Goal: Find specific page/section: Find specific page/section

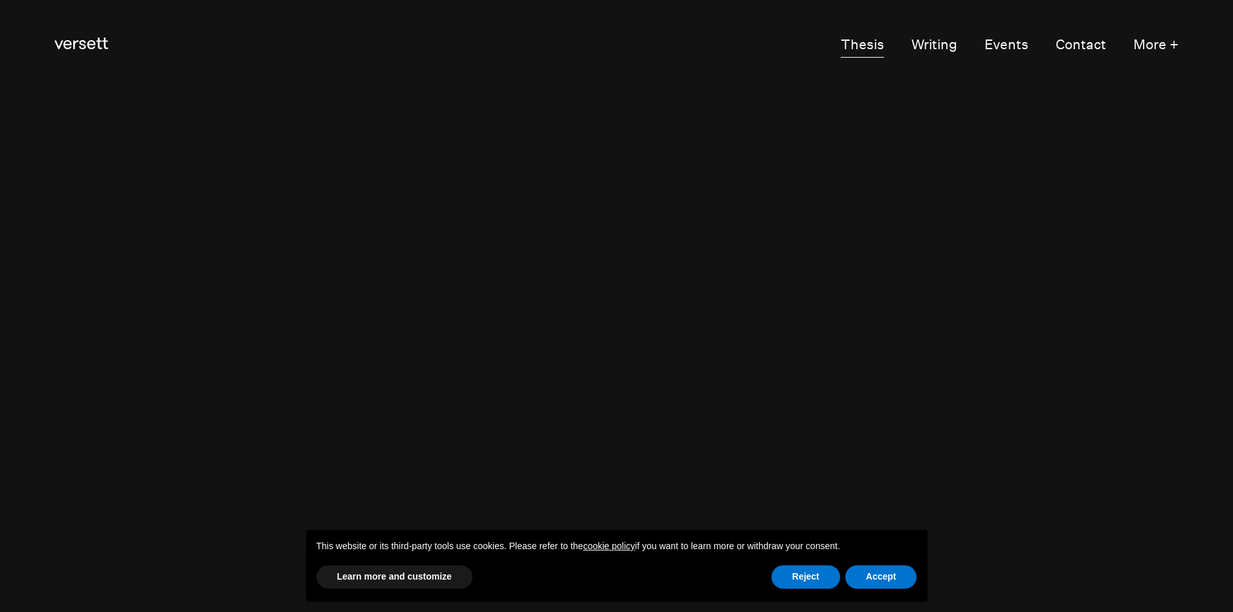
click at [857, 46] on link "Thesis" at bounding box center [862, 45] width 43 height 26
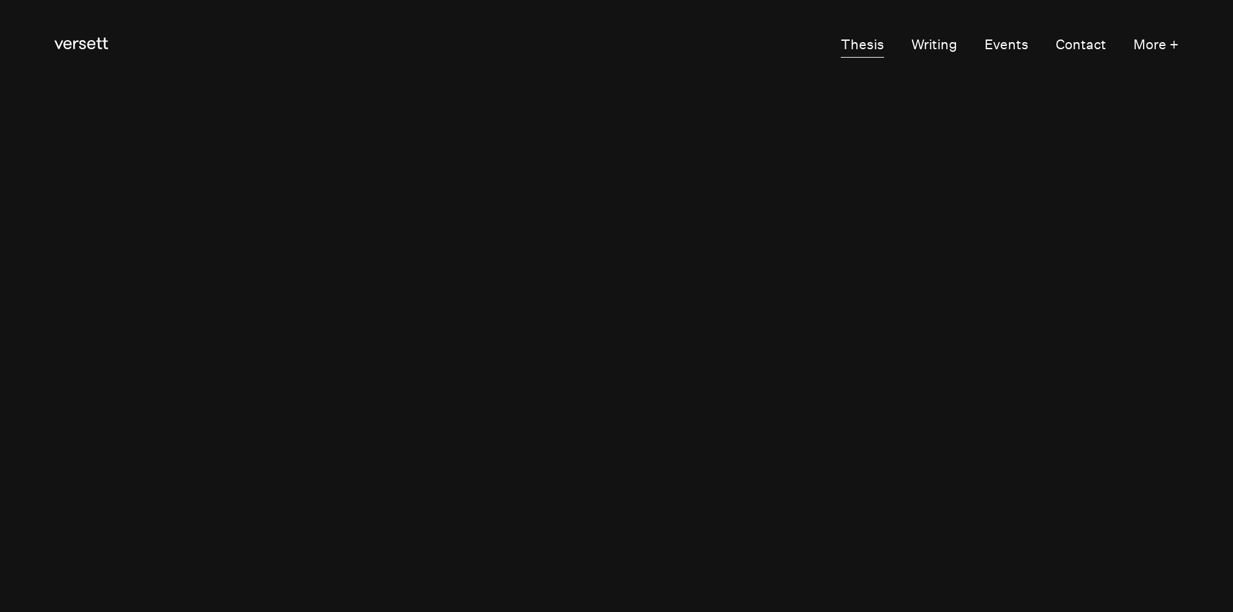
click at [879, 47] on link "Thesis" at bounding box center [862, 45] width 43 height 26
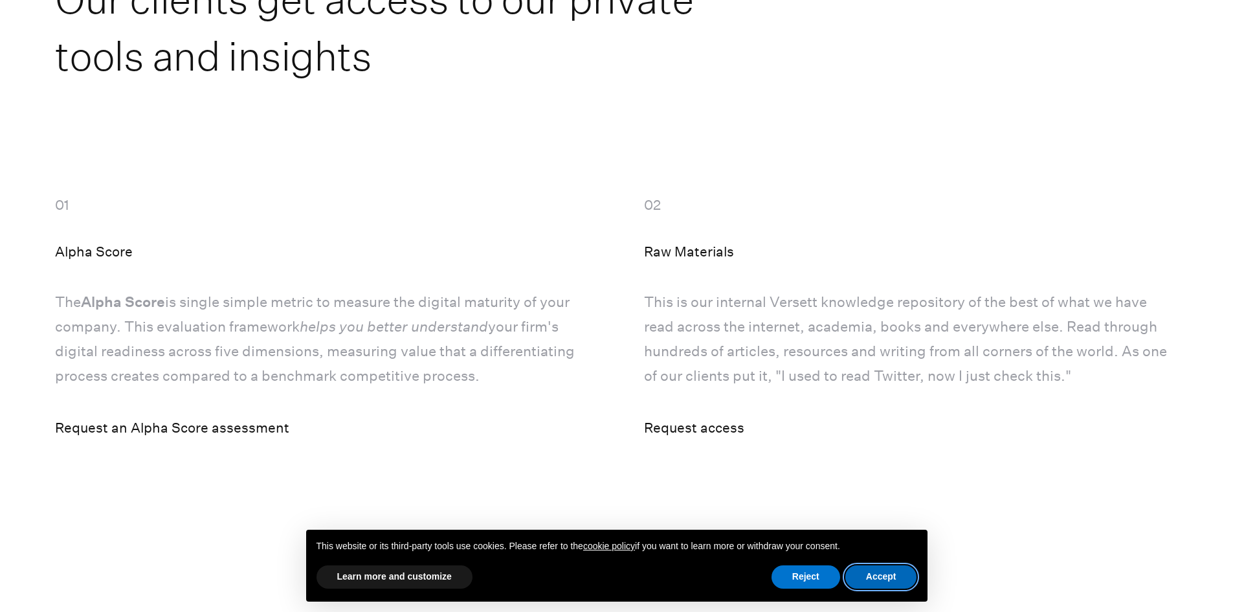
click at [894, 575] on button "Accept" at bounding box center [882, 576] width 72 height 23
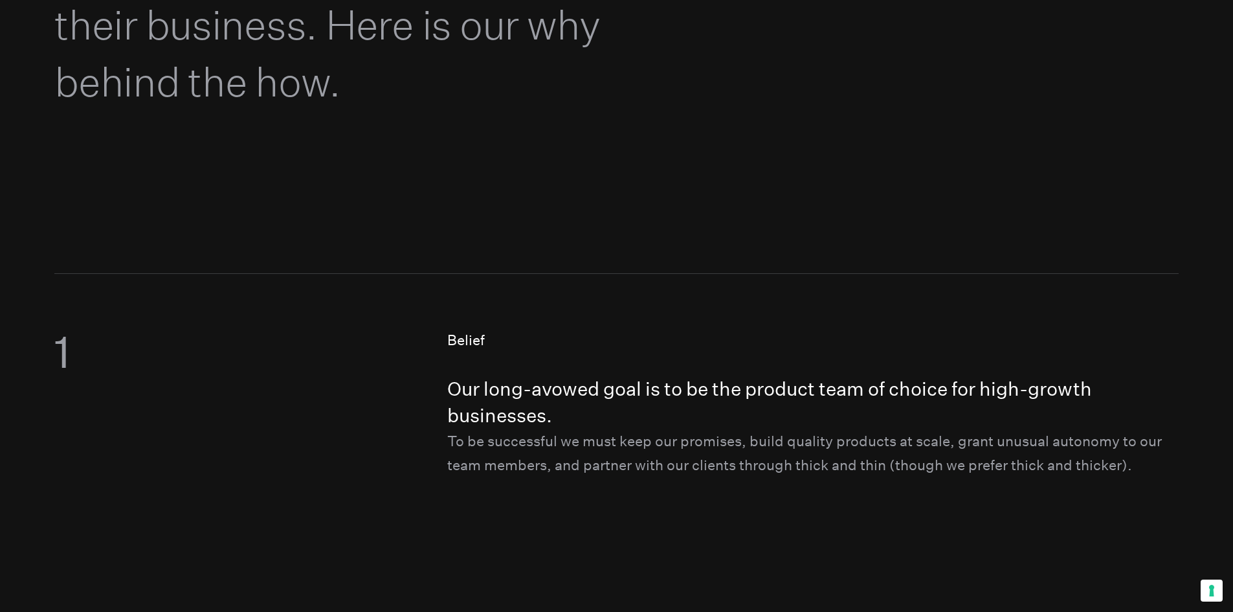
scroll to position [583, 0]
